Goal: Task Accomplishment & Management: Manage account settings

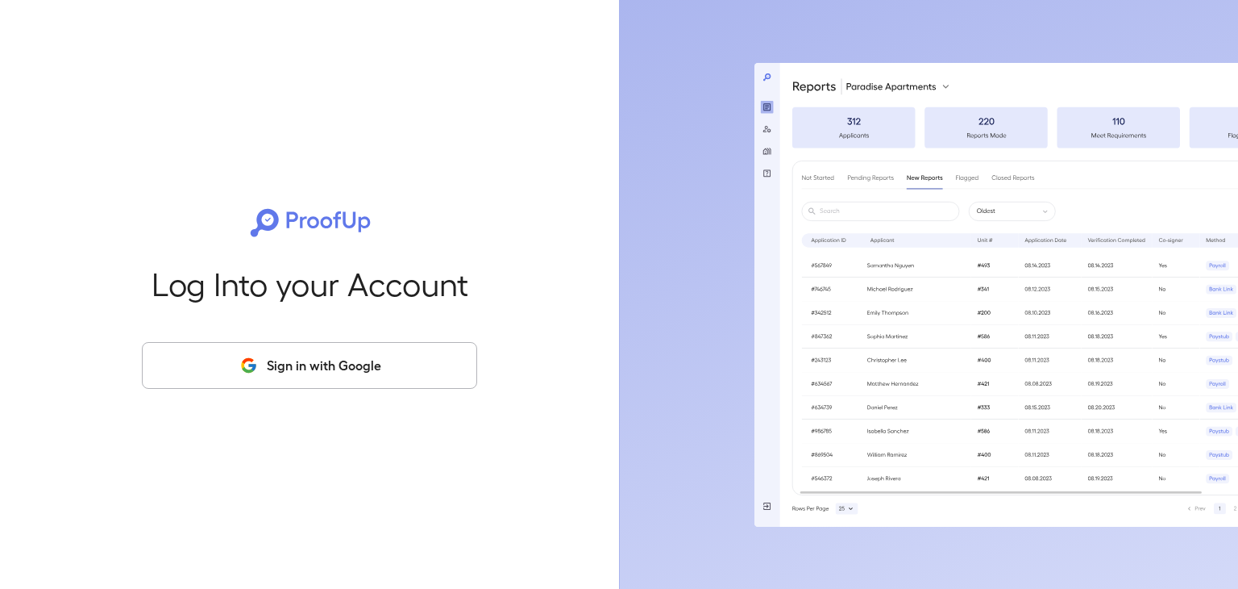
click at [255, 376] on button "Sign in with Google" at bounding box center [309, 365] width 335 height 47
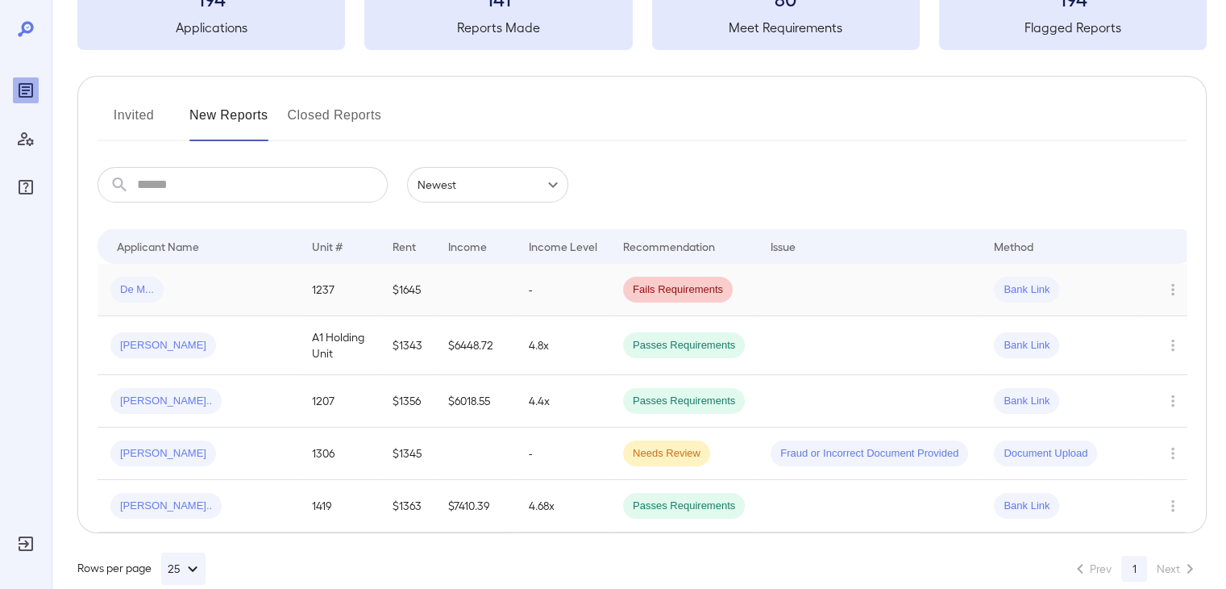
scroll to position [125, 0]
click at [163, 127] on button "Invited" at bounding box center [134, 121] width 73 height 39
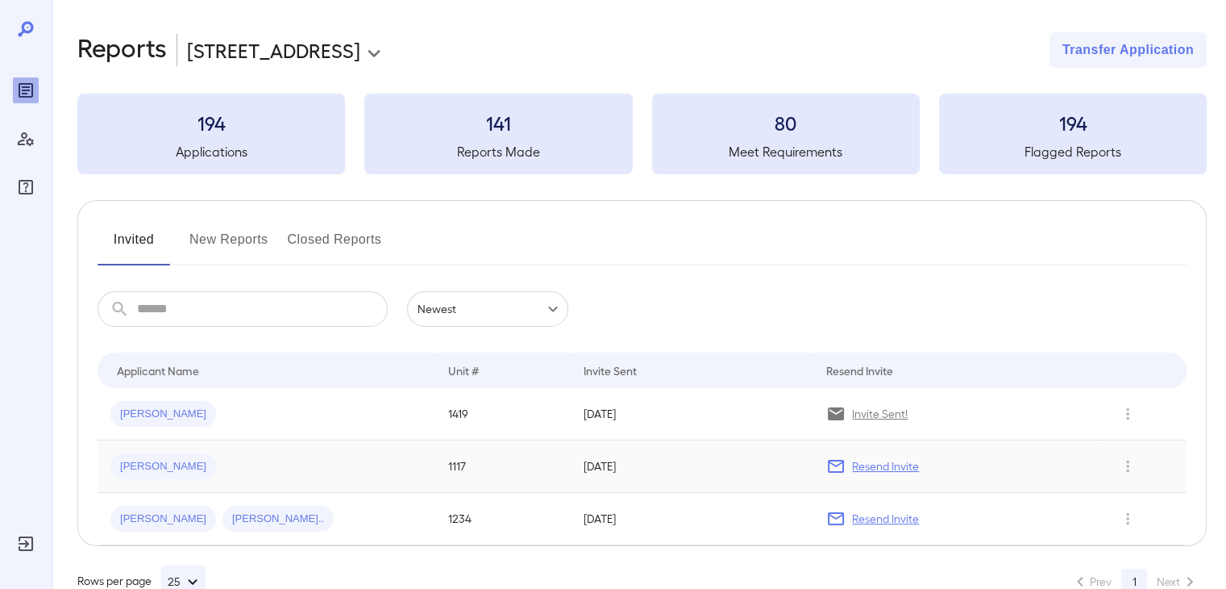
click at [190, 460] on div "[PERSON_NAME]" at bounding box center [266, 466] width 312 height 26
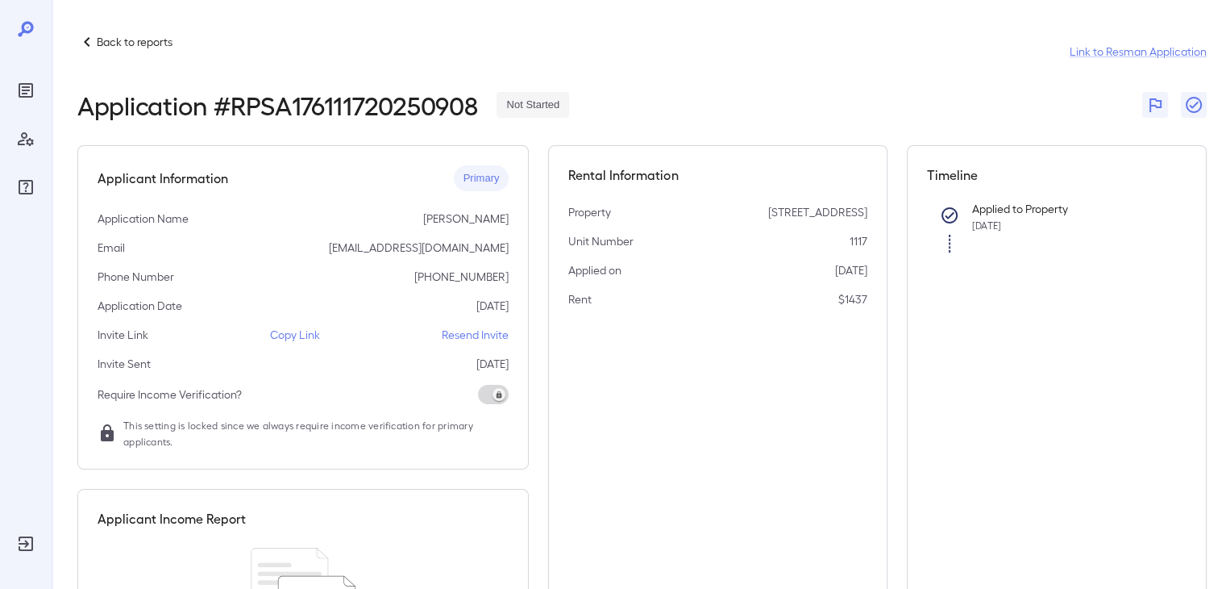
scroll to position [181, 0]
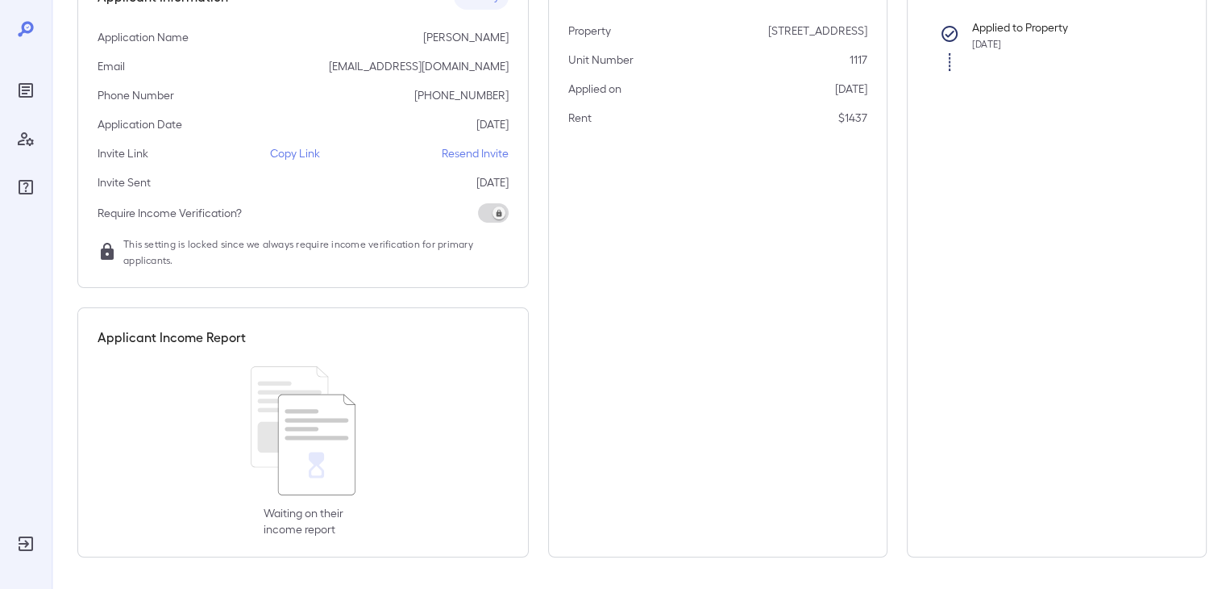
click at [465, 156] on p "Resend Invite" at bounding box center [475, 153] width 67 height 16
